Goal: Find contact information: Obtain details needed to contact an individual or organization

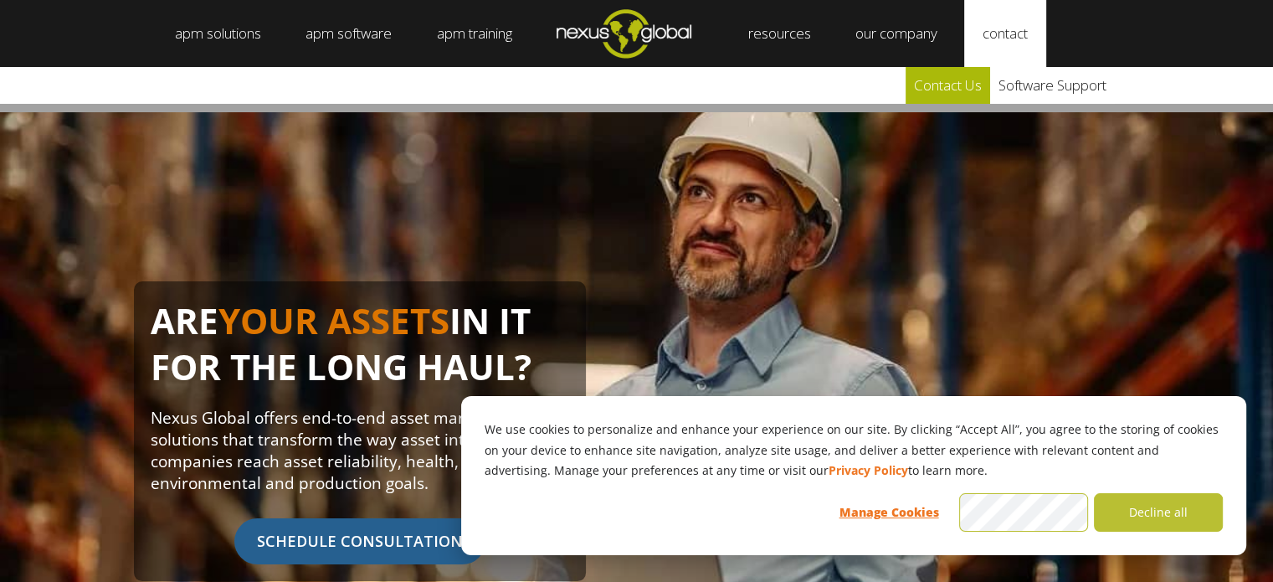
click at [952, 76] on link "Contact Us" at bounding box center [948, 85] width 85 height 37
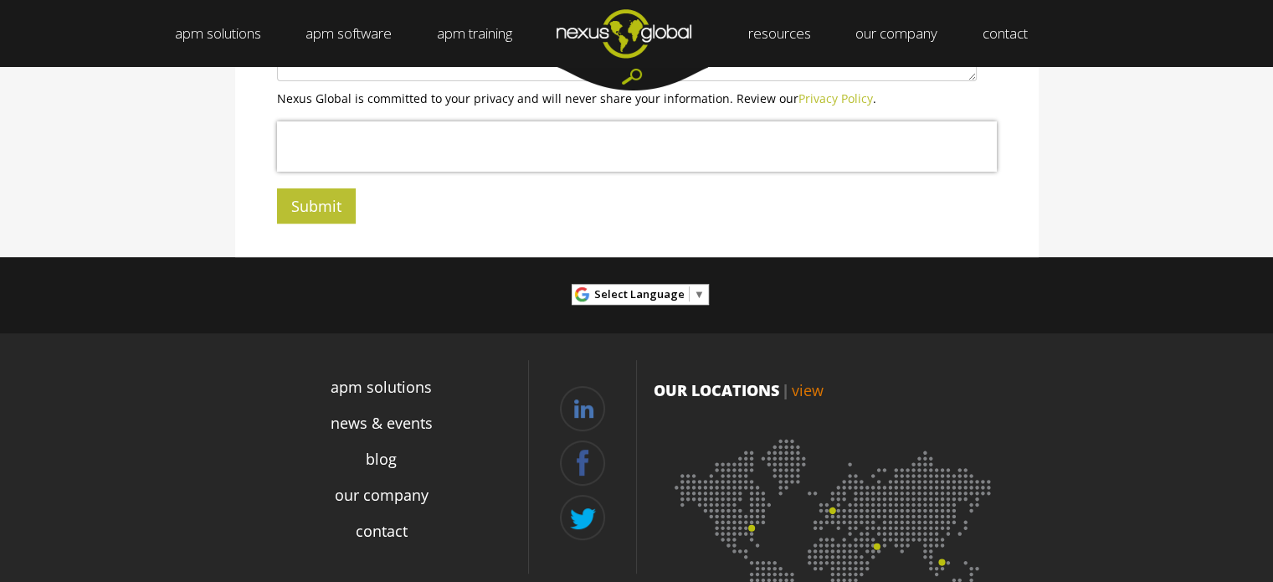
scroll to position [751, 0]
